Goal: Information Seeking & Learning: Learn about a topic

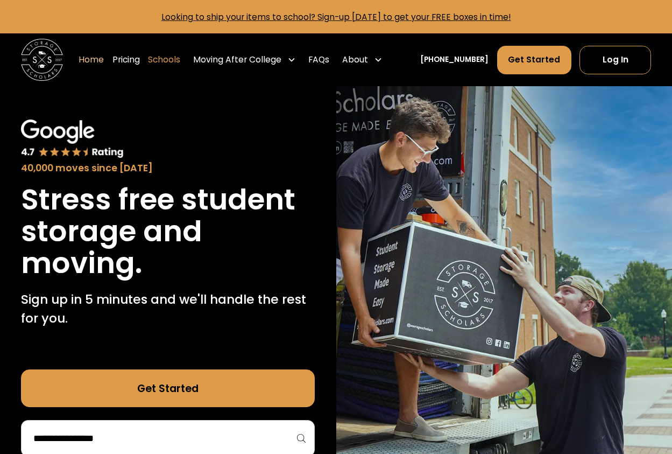
click at [178, 57] on link "Schools" at bounding box center [164, 60] width 32 height 30
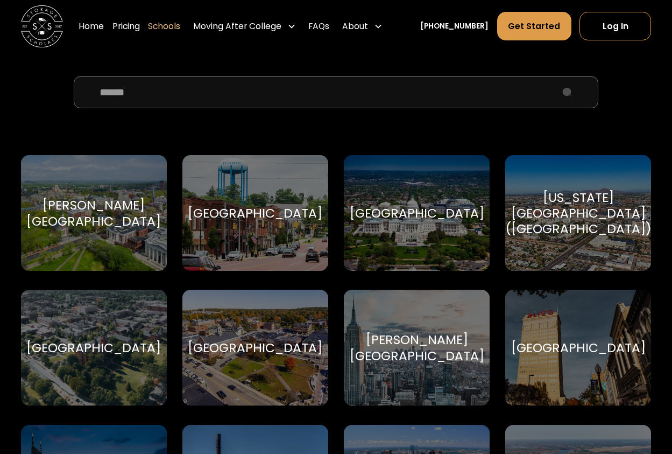
scroll to position [323, 0]
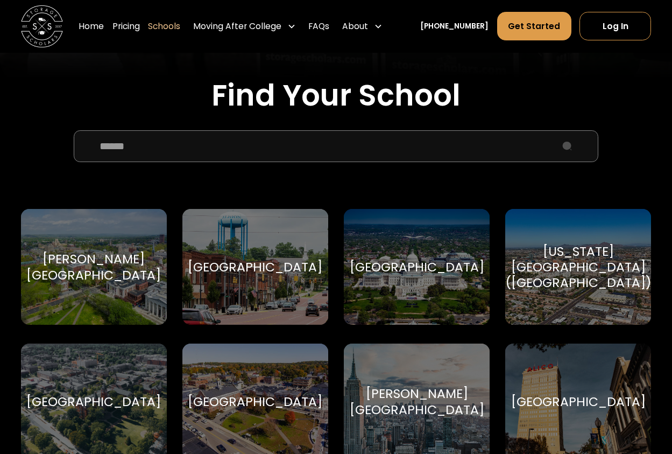
click at [203, 152] on input "School Select Form" at bounding box center [336, 146] width 525 height 32
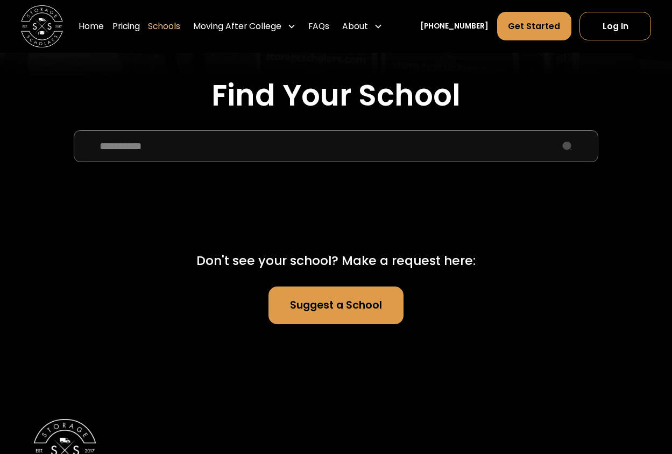
drag, startPoint x: 244, startPoint y: 145, endPoint x: 74, endPoint y: 144, distance: 170.1
click at [74, 144] on input "**********" at bounding box center [336, 146] width 525 height 32
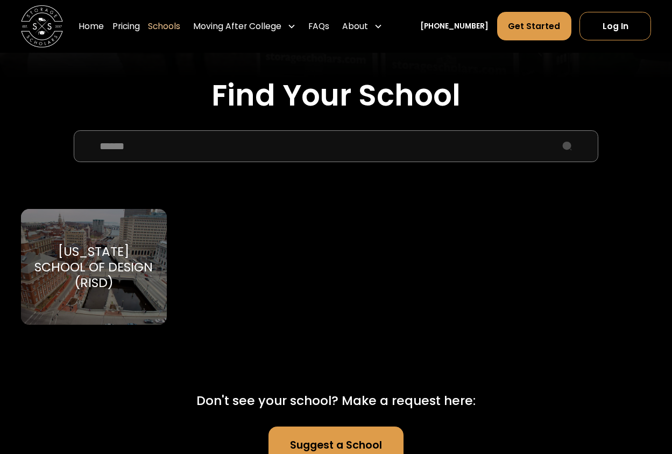
type input "*****"
click at [72, 238] on div "Rhode Island School of Design (RISD) Rhode Island School of Design" at bounding box center [94, 267] width 146 height 116
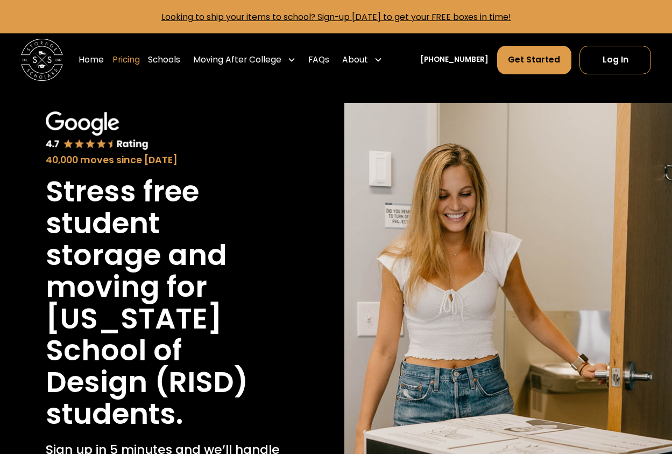
click at [133, 58] on link "Pricing" at bounding box center [125, 60] width 27 height 30
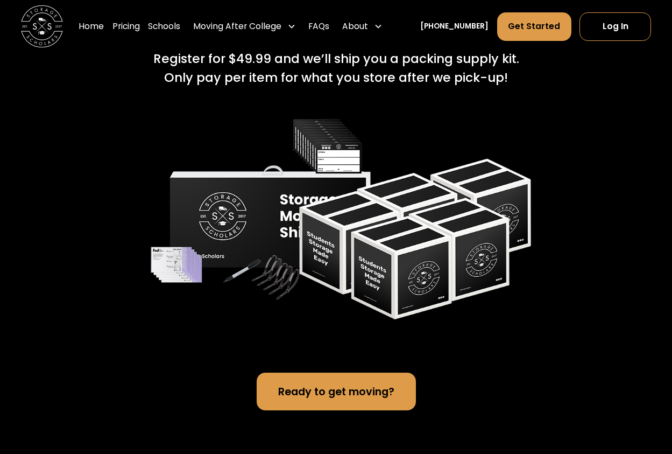
scroll to position [2173, 0]
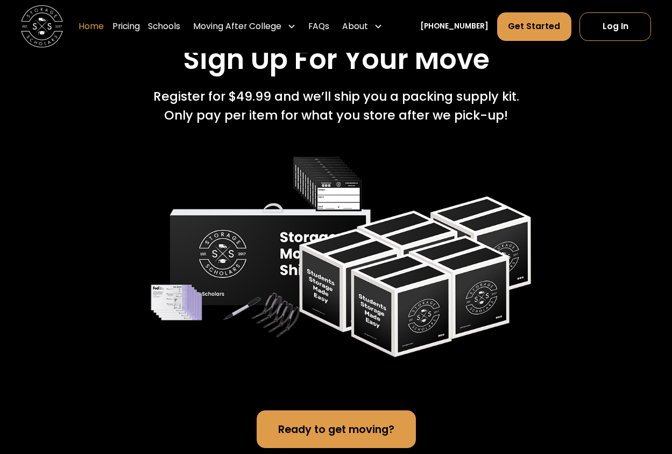
click at [104, 23] on link "Home" at bounding box center [91, 26] width 25 height 30
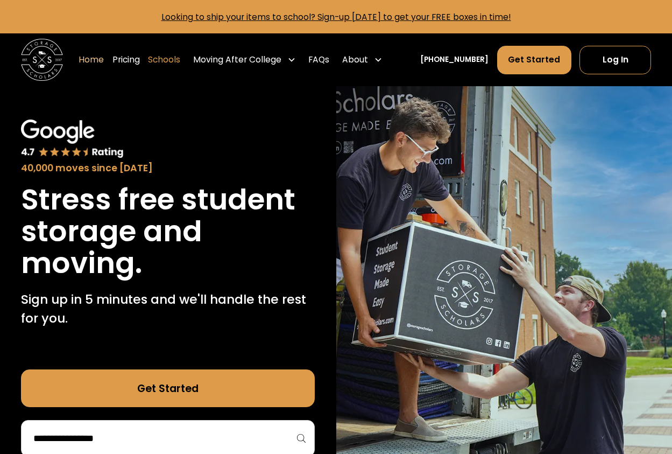
click at [180, 57] on link "Schools" at bounding box center [164, 60] width 32 height 30
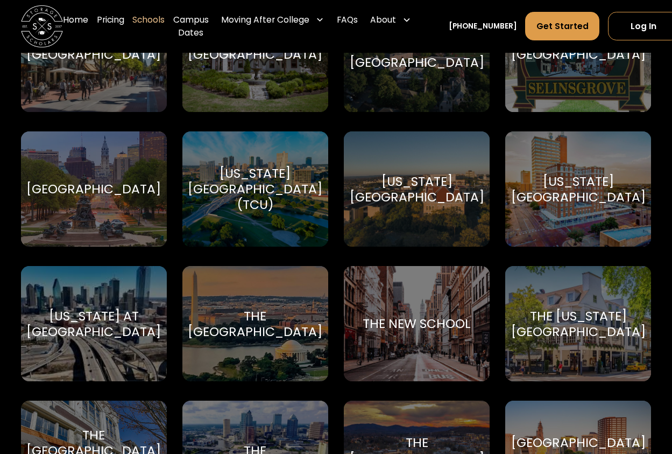
scroll to position [4198, 0]
